Goal: Navigation & Orientation: Find specific page/section

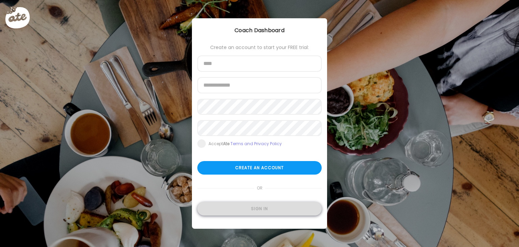
type input "**********"
click at [263, 211] on div "Sign in" at bounding box center [259, 209] width 124 height 14
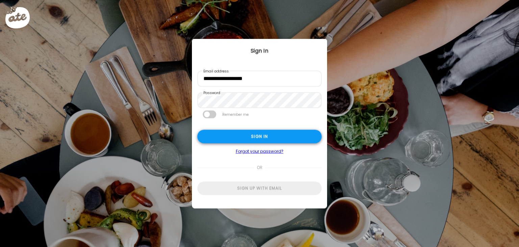
click at [256, 137] on div "Sign in" at bounding box center [259, 137] width 124 height 14
type input "*******"
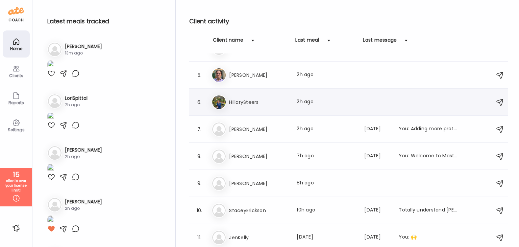
scroll to position [101, 0]
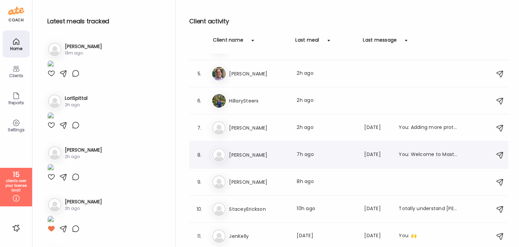
click at [253, 153] on h3 "[PERSON_NAME]" at bounding box center [258, 155] width 59 height 8
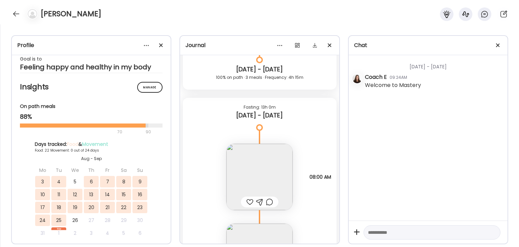
scroll to position [0, 0]
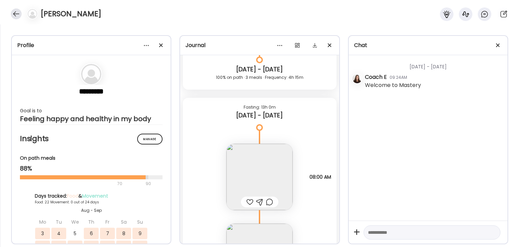
click at [15, 13] on div at bounding box center [16, 13] width 11 height 11
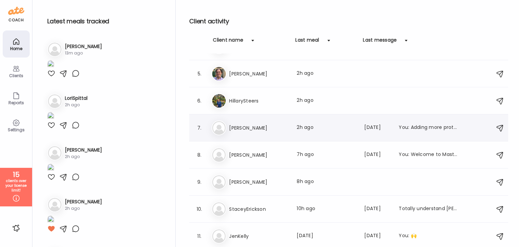
click at [243, 130] on h3 "[PERSON_NAME]" at bounding box center [258, 128] width 59 height 8
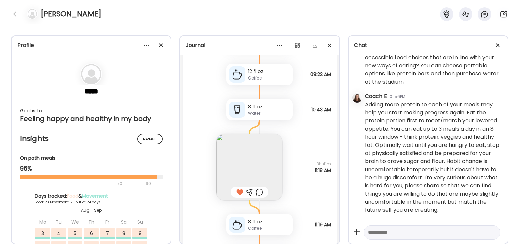
scroll to position [23904, 0]
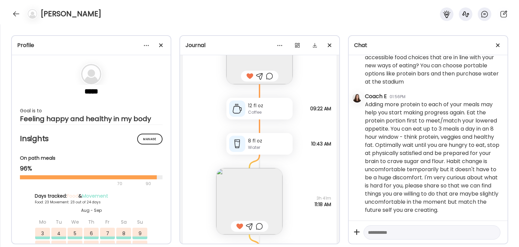
click at [256, 196] on img at bounding box center [249, 201] width 66 height 66
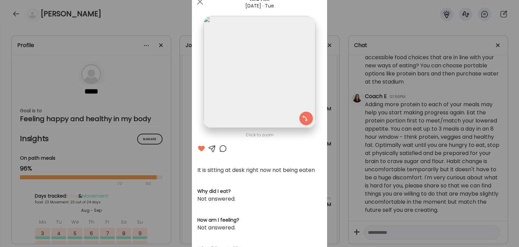
scroll to position [0, 0]
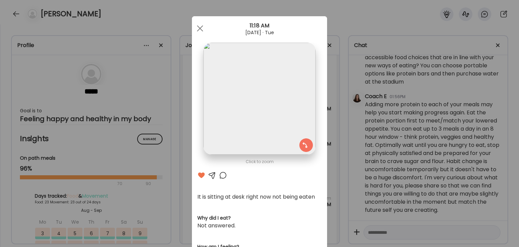
click at [222, 176] on div at bounding box center [223, 175] width 8 height 8
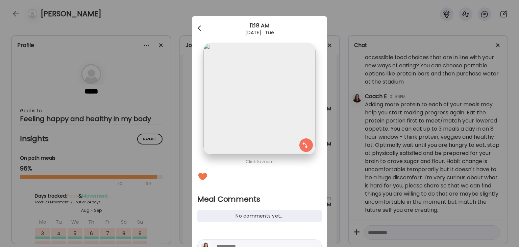
click at [197, 28] on div at bounding box center [200, 29] width 14 height 14
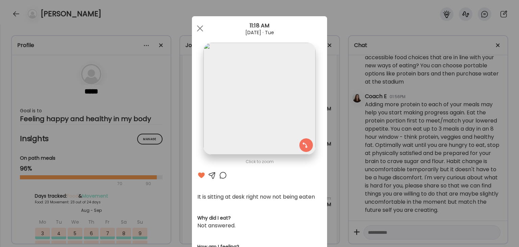
click at [15, 16] on div "Ate Coach Dashboard Wahoo! It’s official Take a moment to set up your Coach Pro…" at bounding box center [259, 123] width 519 height 247
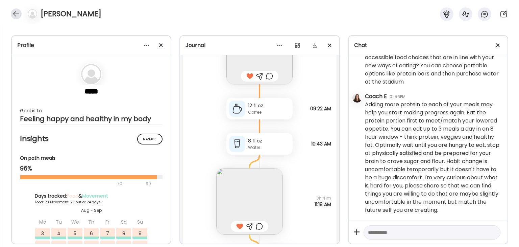
click at [16, 16] on div at bounding box center [16, 13] width 11 height 11
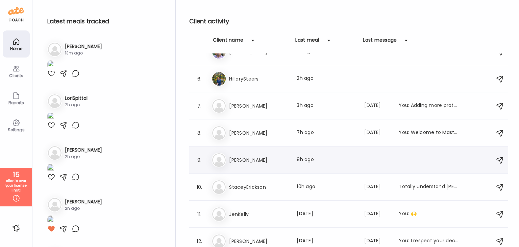
scroll to position [135, 0]
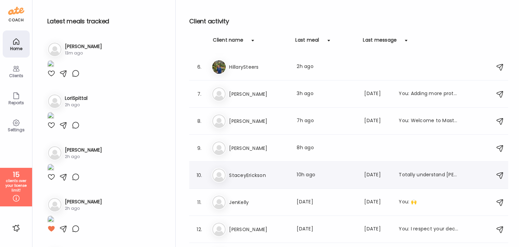
click at [253, 172] on h3 "StaceyErickson" at bounding box center [258, 175] width 59 height 8
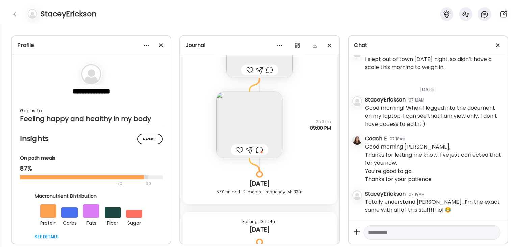
scroll to position [5501, 0]
click at [268, 114] on img at bounding box center [249, 121] width 66 height 66
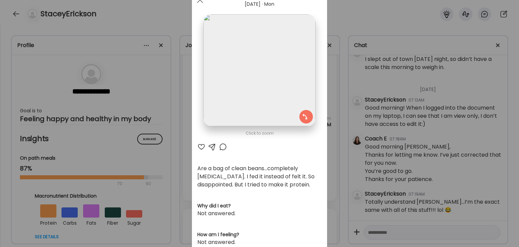
scroll to position [0, 0]
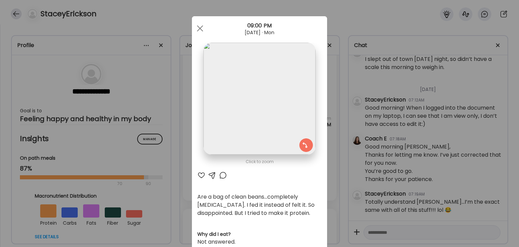
click at [12, 13] on div "Ate Coach Dashboard Wahoo! It’s official Take a moment to set up your Coach Pro…" at bounding box center [259, 123] width 519 height 247
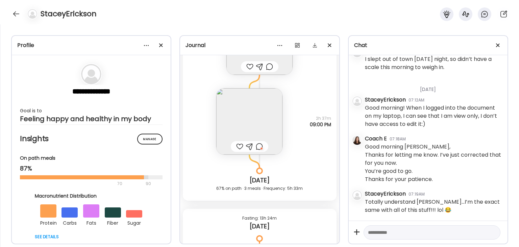
scroll to position [5298, 0]
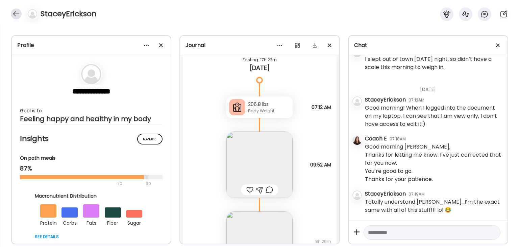
click at [15, 15] on div at bounding box center [16, 13] width 11 height 11
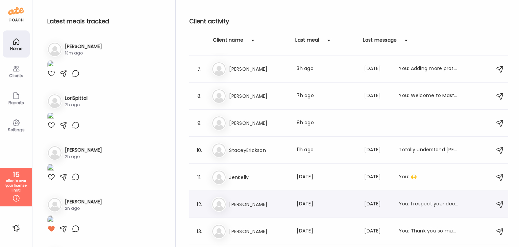
scroll to position [169, 0]
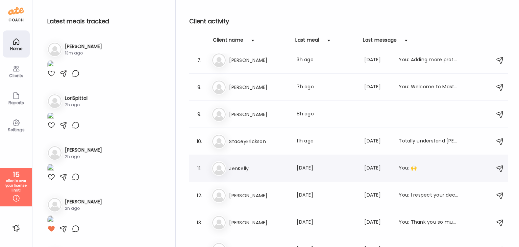
click at [249, 171] on h3 "JenKelly" at bounding box center [258, 168] width 59 height 8
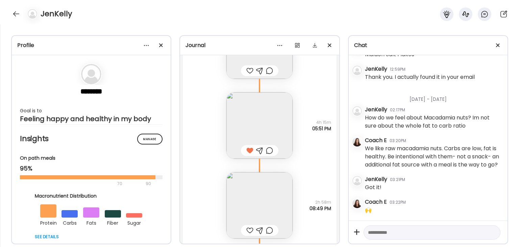
scroll to position [4627, 0]
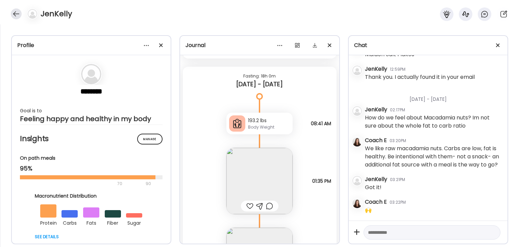
click at [13, 14] on div at bounding box center [16, 13] width 11 height 11
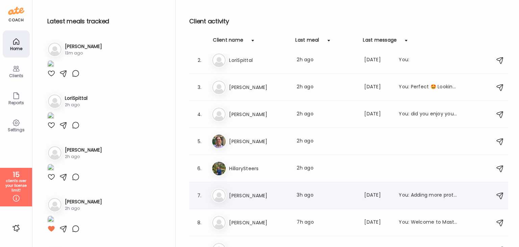
scroll to position [0, 0]
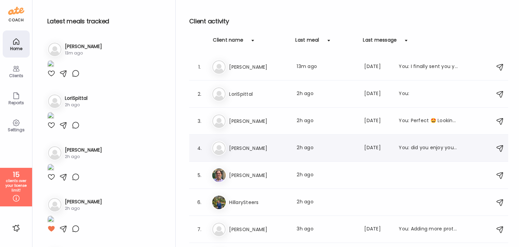
click at [229, 149] on h3 "[PERSON_NAME]" at bounding box center [258, 148] width 59 height 8
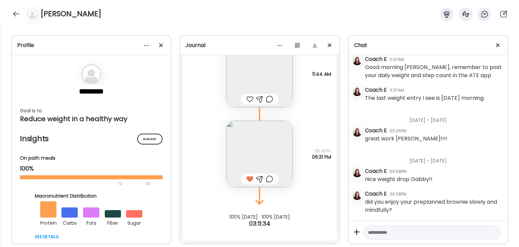
scroll to position [5134, 0]
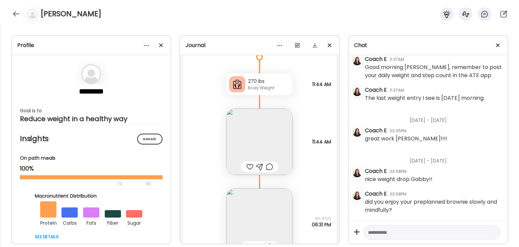
click at [250, 165] on div at bounding box center [249, 167] width 7 height 8
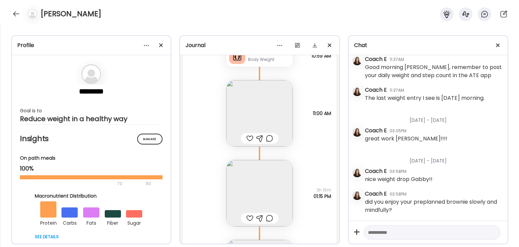
scroll to position [4796, 0]
